Goal: Check status: Check status

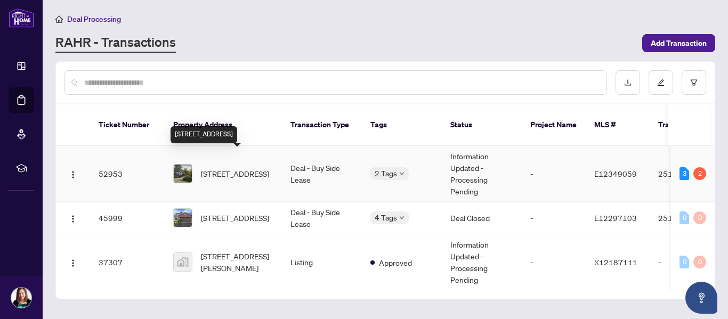
click at [217, 168] on span "[STREET_ADDRESS]" at bounding box center [235, 174] width 68 height 12
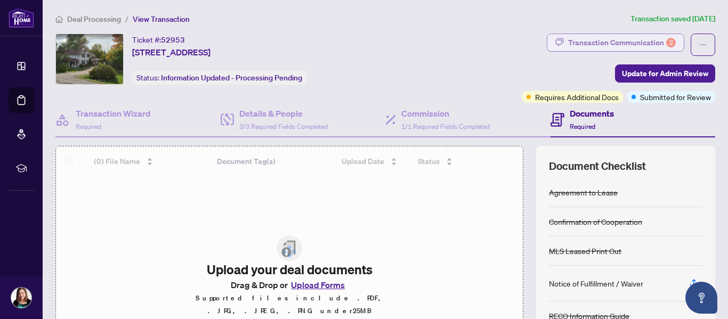
click at [640, 43] on div "Transaction Communication 2" at bounding box center [622, 42] width 108 height 17
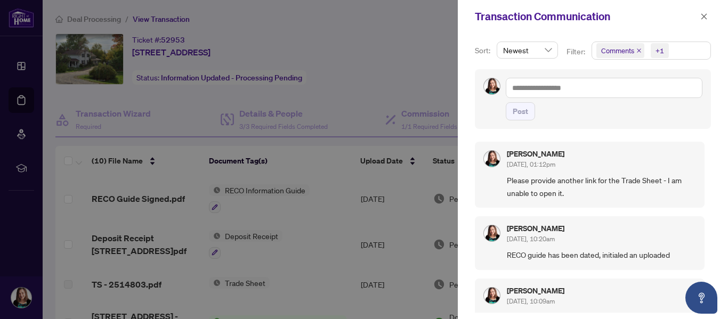
click at [410, 69] on div at bounding box center [364, 159] width 728 height 319
click at [704, 19] on icon "close" at bounding box center [704, 16] width 7 height 7
